Goal: Task Accomplishment & Management: Manage account settings

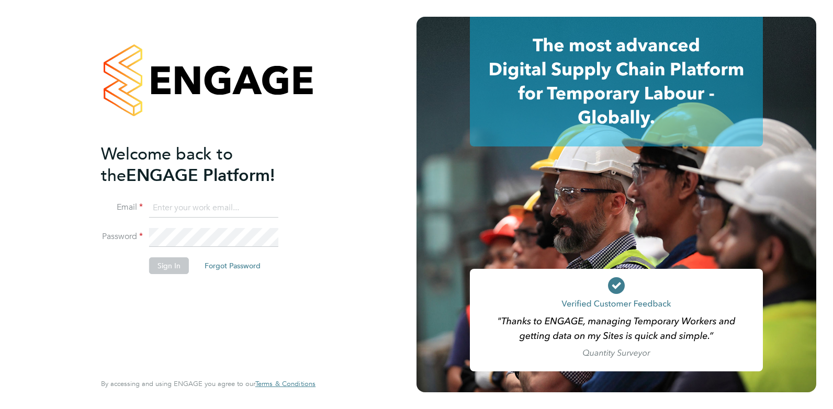
type input "[PERSON_NAME][EMAIL_ADDRESS][PERSON_NAME][DOMAIN_NAME]"
click at [166, 269] on button "Sign In" at bounding box center [169, 265] width 40 height 17
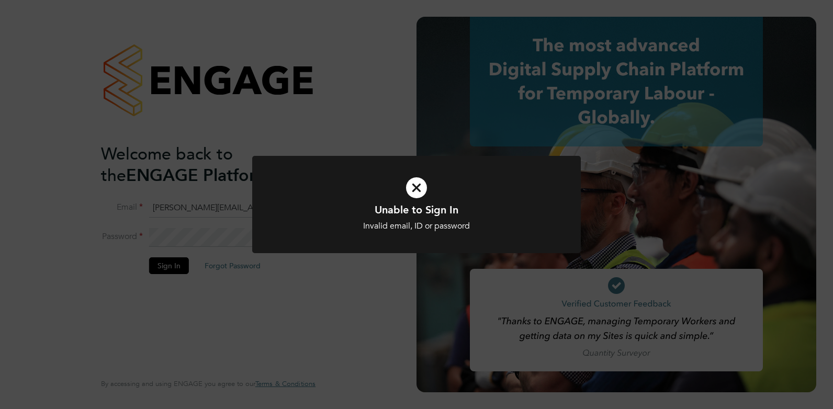
click at [416, 187] on icon at bounding box center [416, 187] width 272 height 41
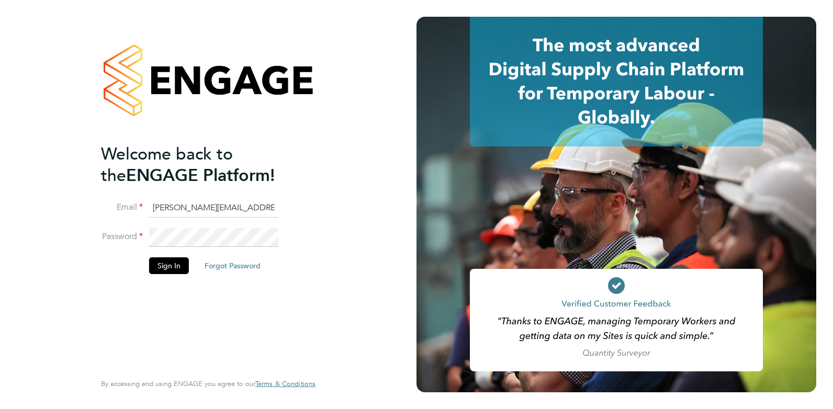
click at [227, 266] on button "Forgot Password" at bounding box center [232, 265] width 73 height 17
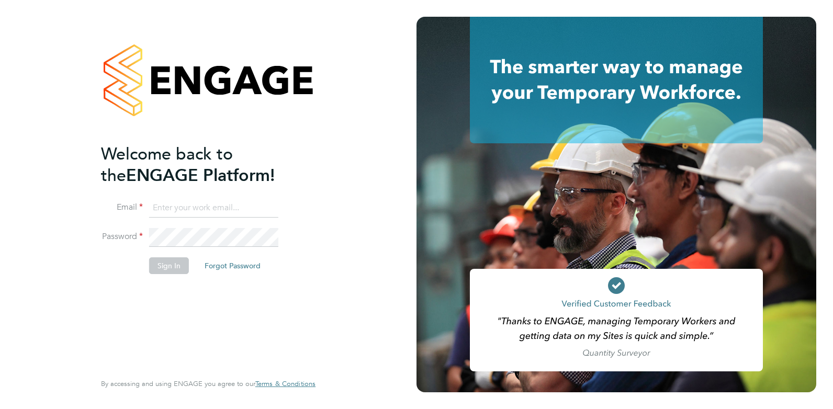
type input "[PERSON_NAME][EMAIL_ADDRESS][PERSON_NAME][DOMAIN_NAME]"
click at [174, 268] on button "Sign In" at bounding box center [169, 265] width 40 height 17
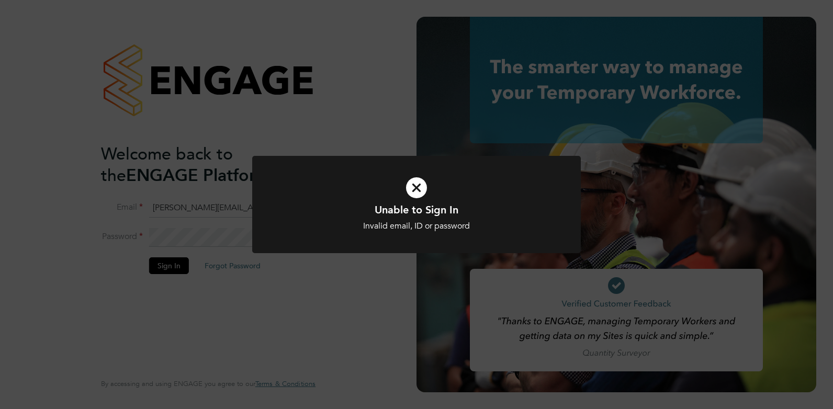
click at [411, 184] on icon at bounding box center [416, 187] width 272 height 41
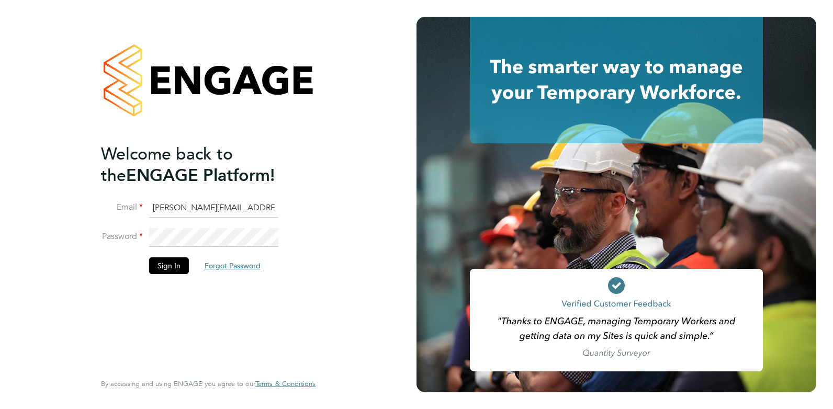
click at [232, 268] on button "Forgot Password" at bounding box center [232, 265] width 73 height 17
type input "[PERSON_NAME][EMAIL_ADDRESS][PERSON_NAME][DOMAIN_NAME]"
click at [245, 265] on button "Forgot Password" at bounding box center [232, 265] width 73 height 17
type input "[PERSON_NAME][EMAIL_ADDRESS][PERSON_NAME][DOMAIN_NAME]"
click at [167, 270] on button "Sign In" at bounding box center [169, 265] width 40 height 17
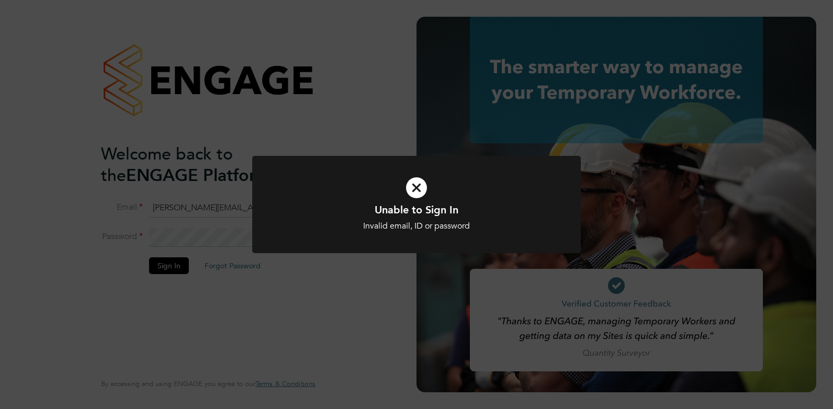
click at [415, 186] on icon at bounding box center [416, 187] width 272 height 41
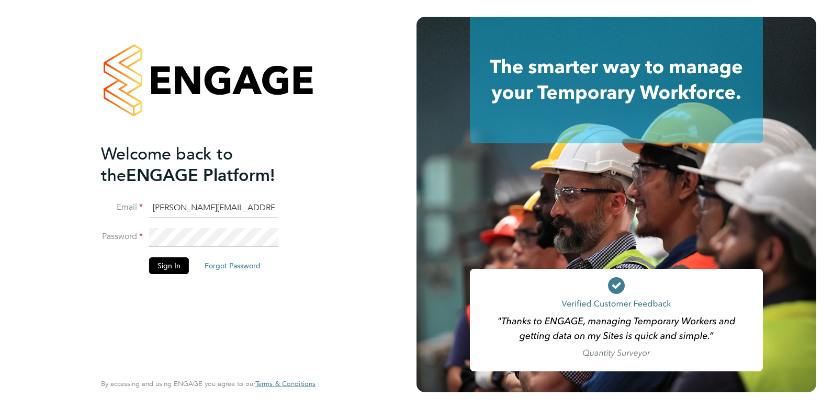
click at [243, 267] on button "Forgot Password" at bounding box center [232, 265] width 73 height 17
